Goal: Register for event/course

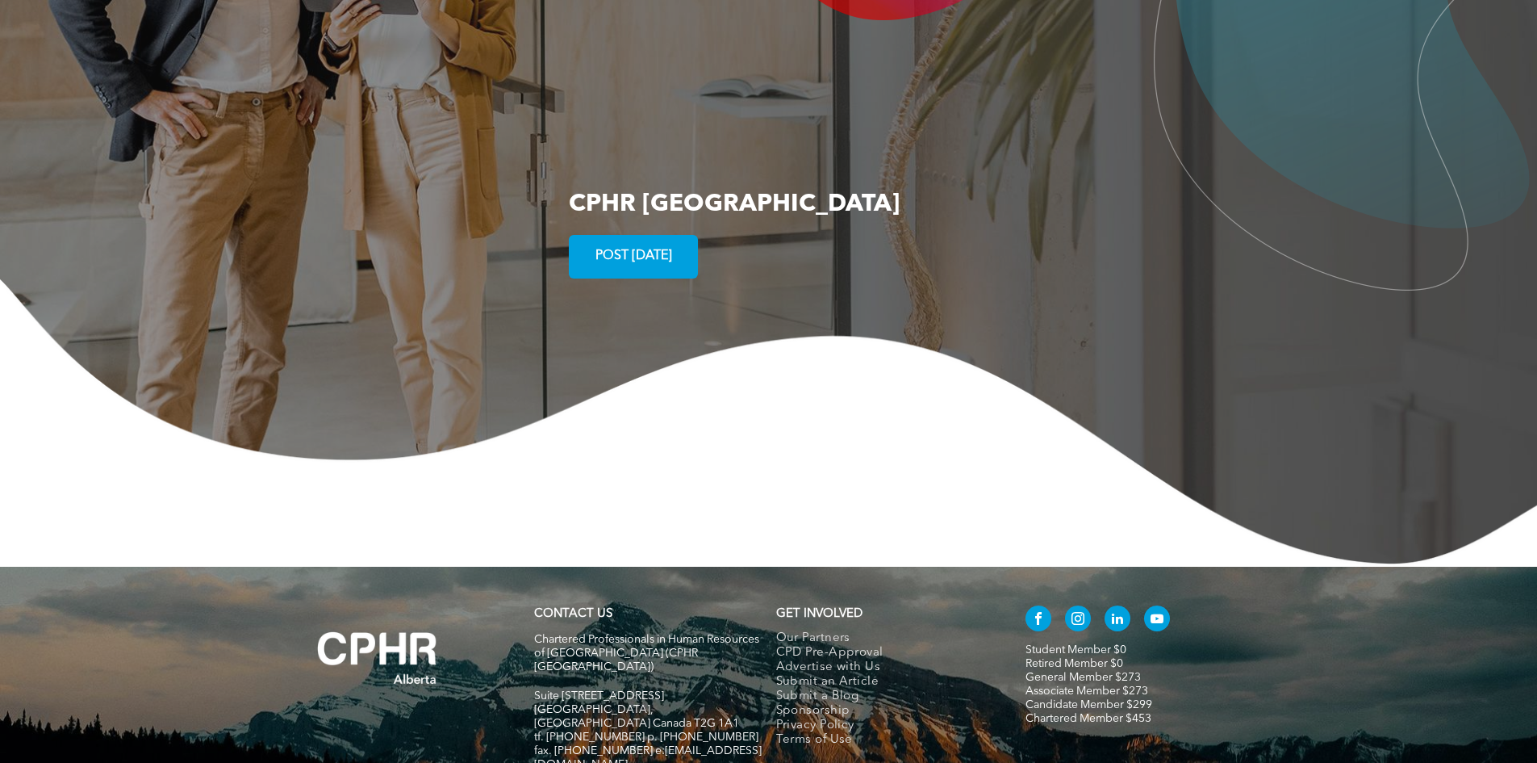
scroll to position [2936, 0]
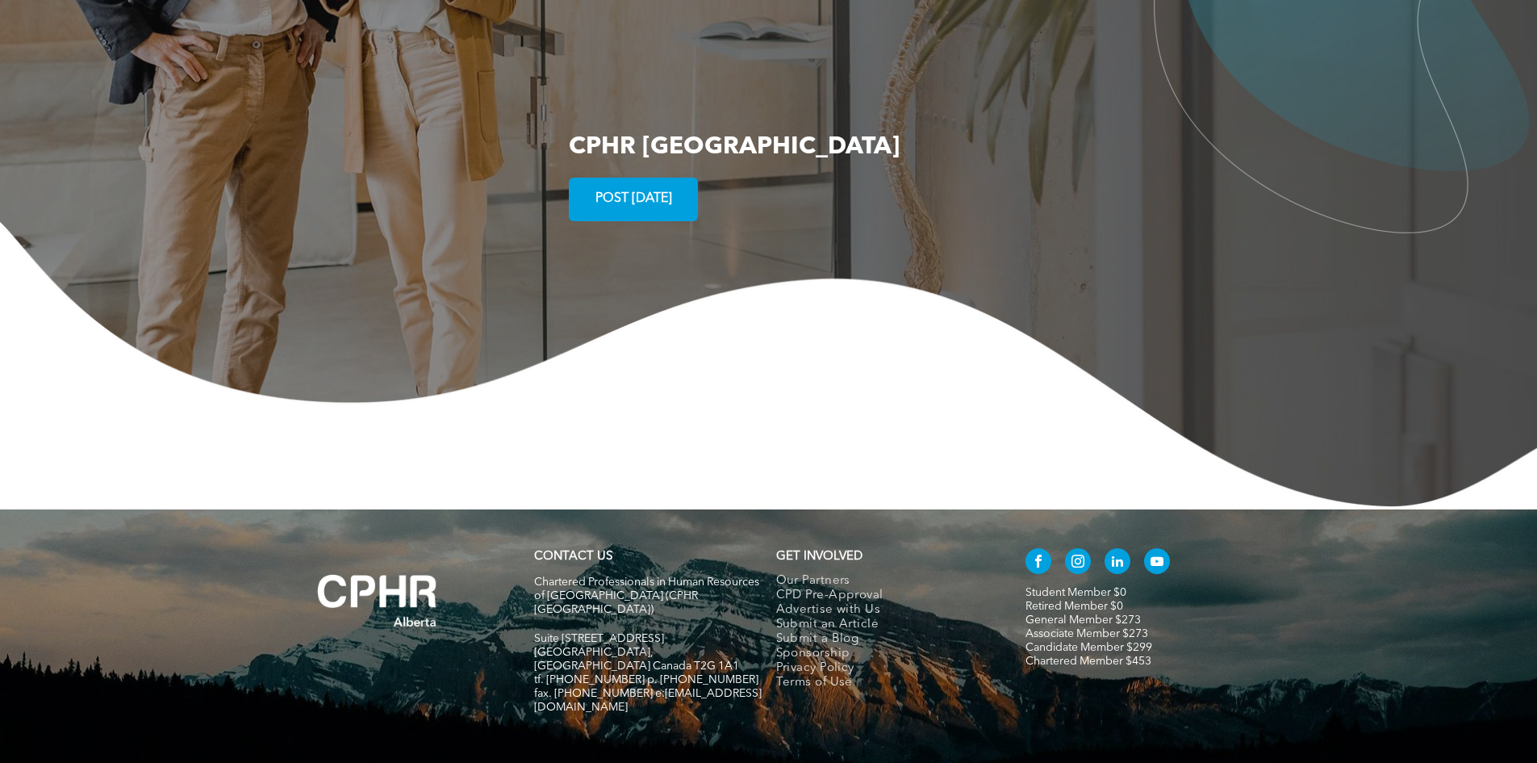
click at [814, 541] on div "GET INVOLVED Our Partners CPD Pre-Approval Advertise with Us Submit an Article …" at bounding box center [890, 638] width 242 height 195
click at [829, 646] on span "Sponsorship" at bounding box center [813, 653] width 74 height 15
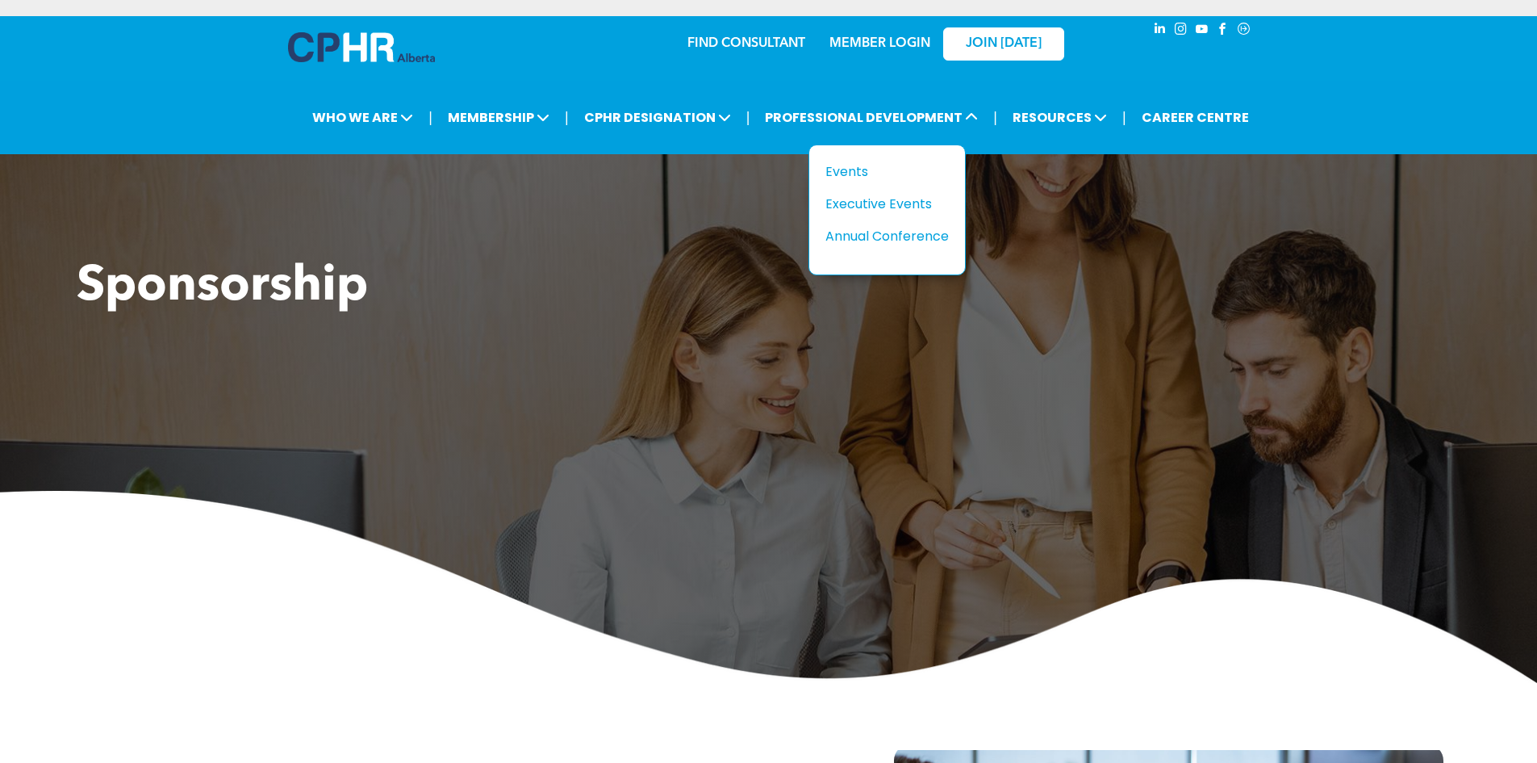
click at [850, 165] on div "Events" at bounding box center [881, 171] width 111 height 20
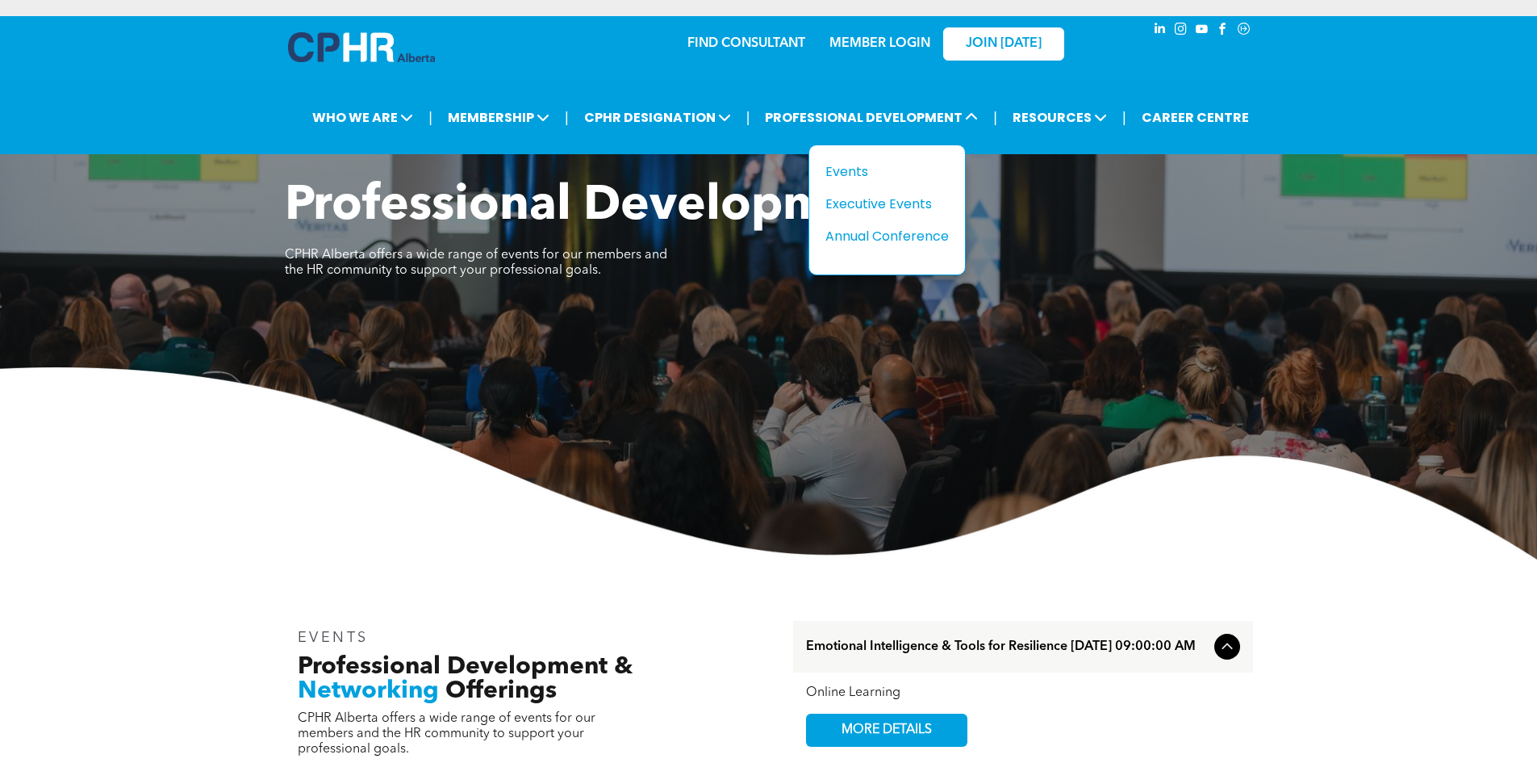
click at [865, 236] on div "Annual Conference" at bounding box center [881, 236] width 111 height 20
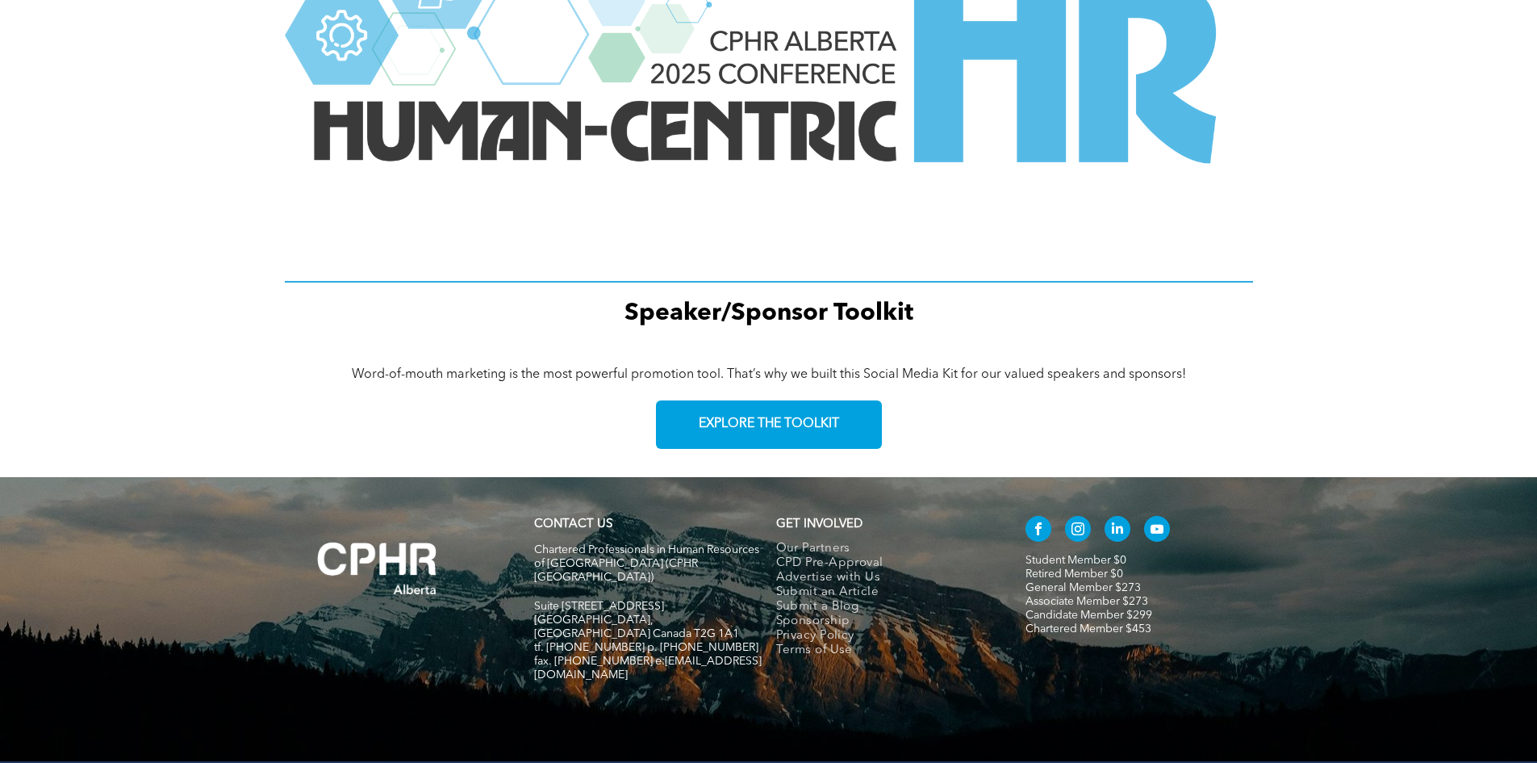
scroll to position [2141, 0]
